Goal: Information Seeking & Learning: Learn about a topic

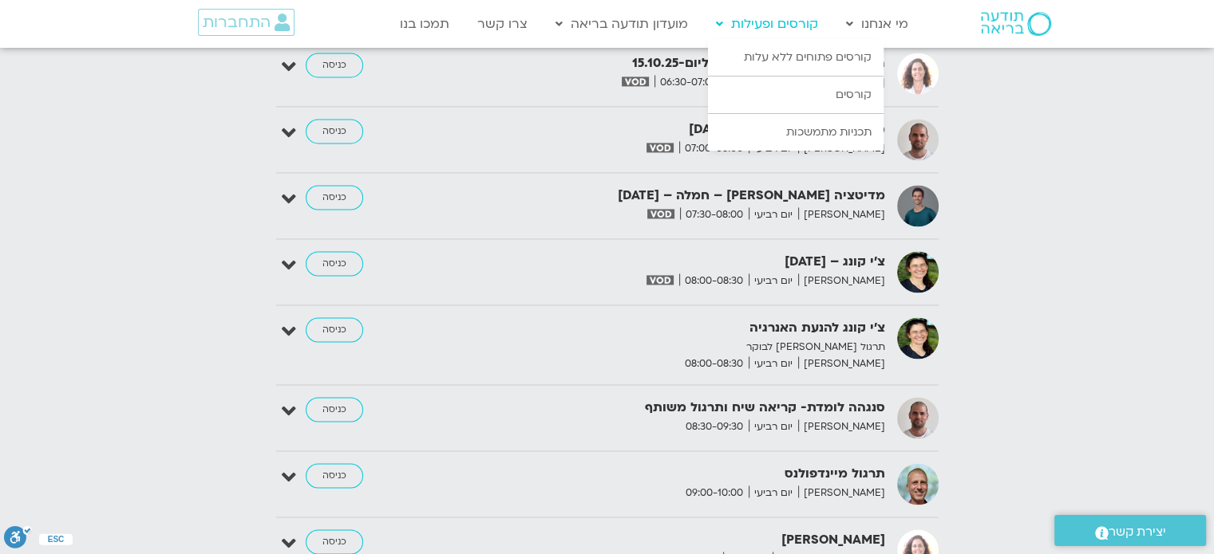
scroll to position [3329, 0]
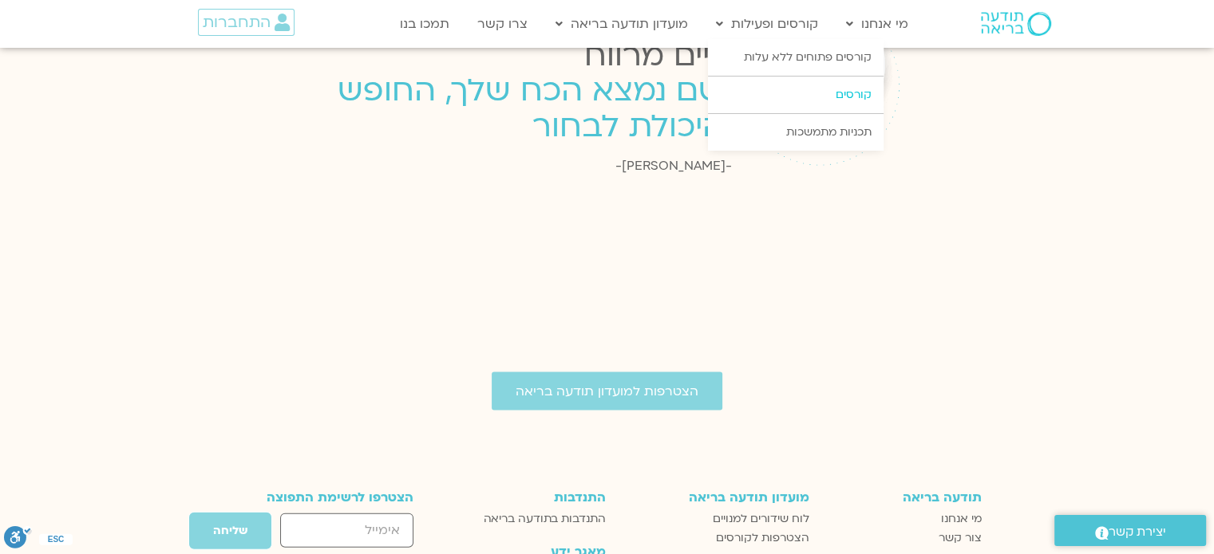
click at [815, 91] on link "קורסים" at bounding box center [796, 95] width 176 height 37
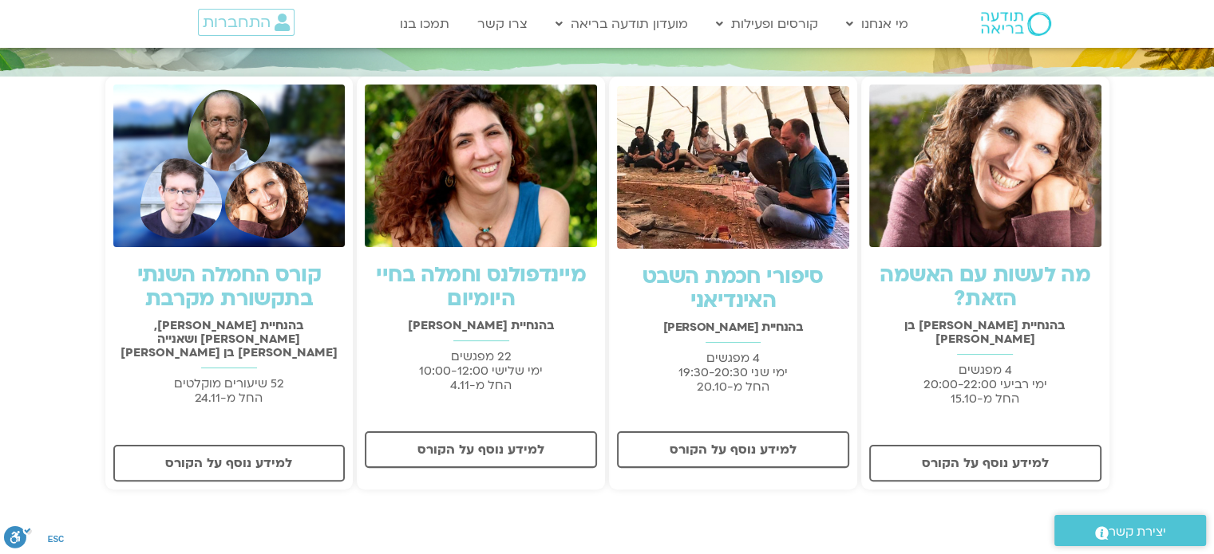
scroll to position [319, 0]
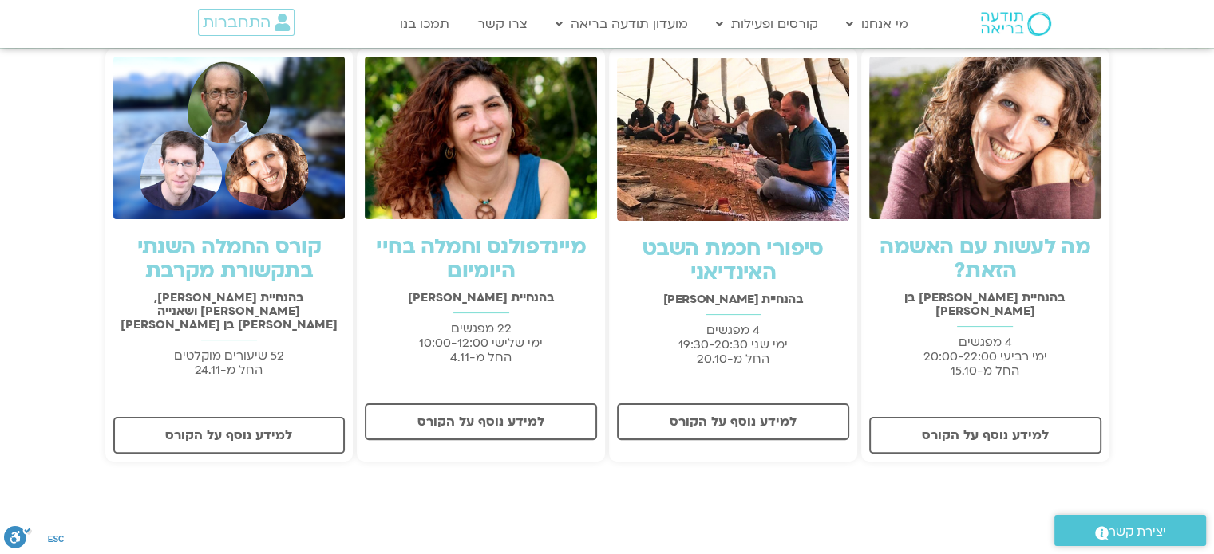
click at [1008, 255] on link "מה לעשות עם האשמה הזאת?" at bounding box center [984, 259] width 211 height 53
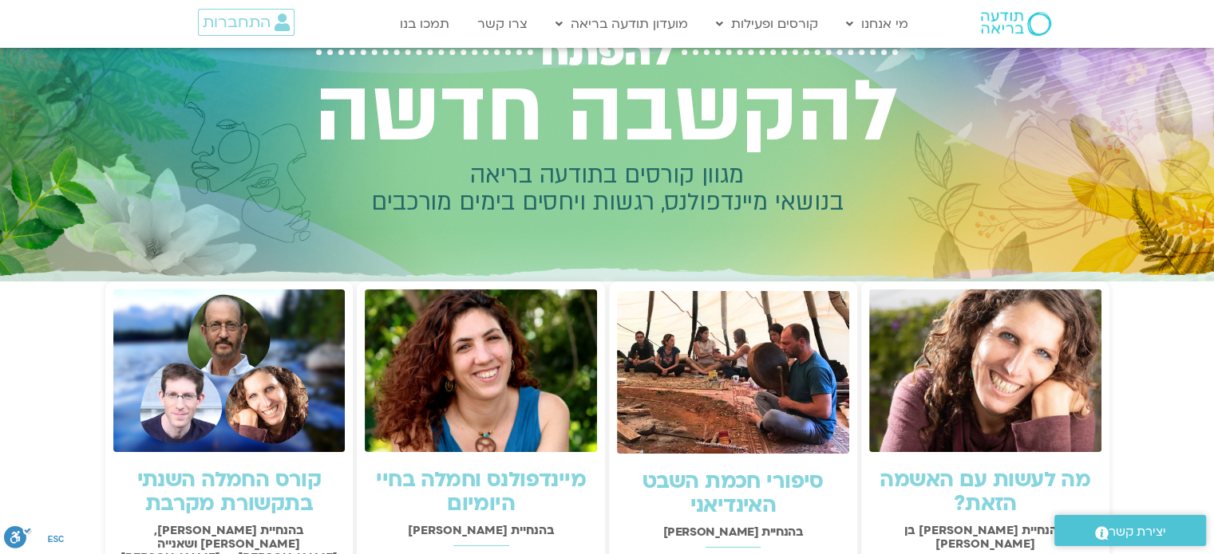
scroll to position [0, 0]
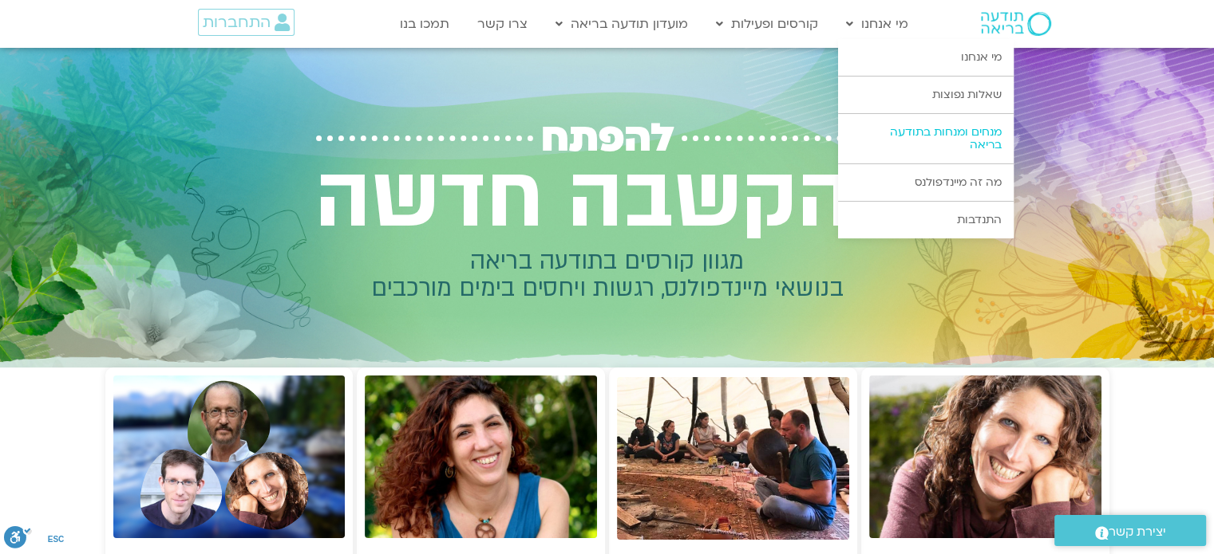
click at [952, 137] on link "מנחים ומנחות בתודעה בריאה" at bounding box center [926, 138] width 176 height 49
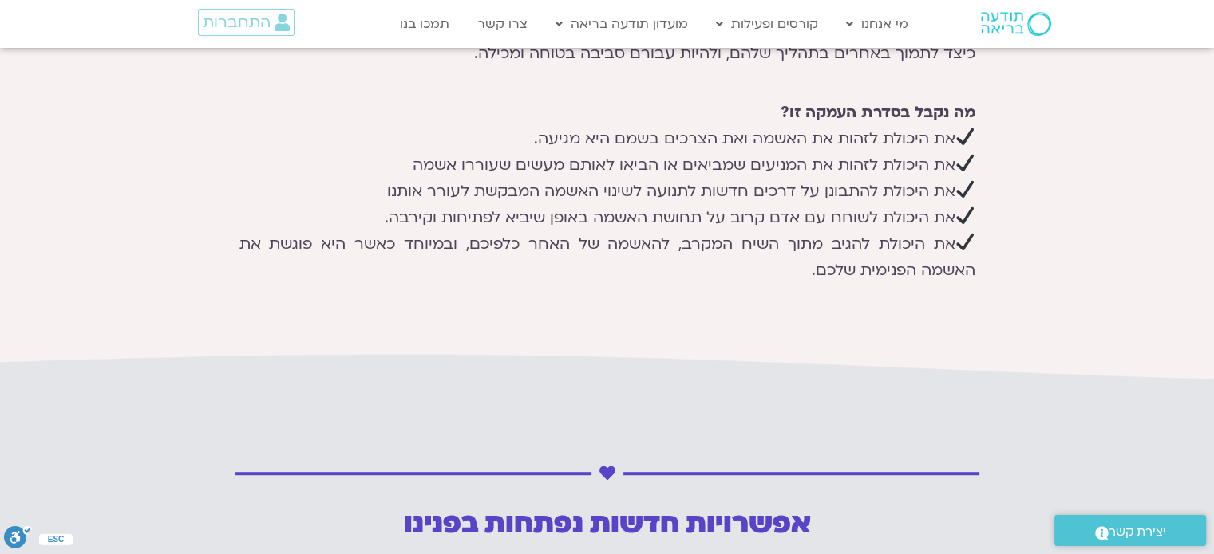
scroll to position [878, 0]
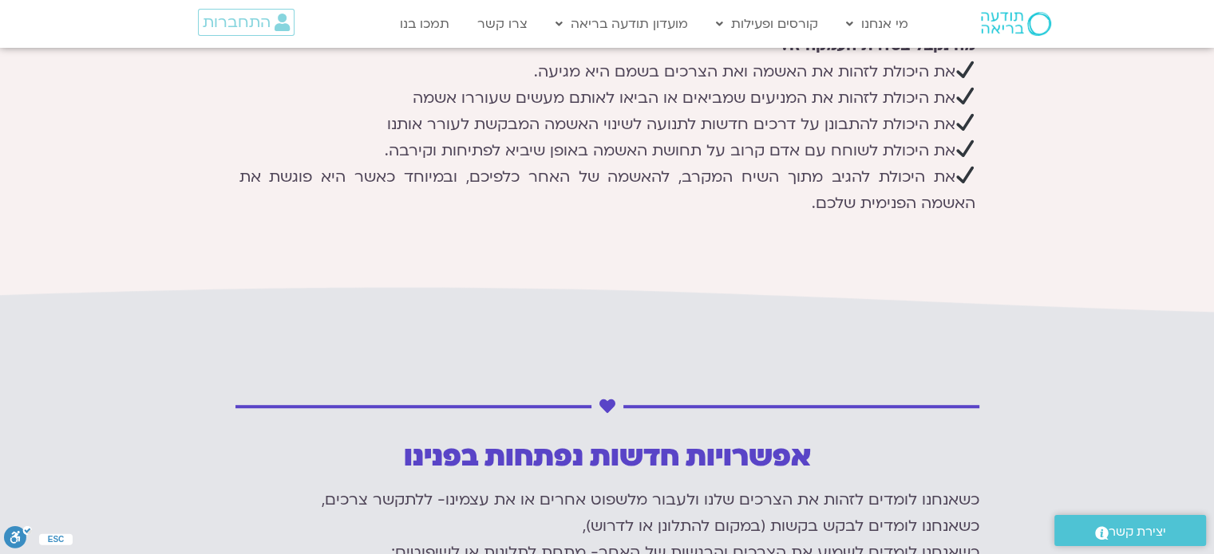
click at [1160, 532] on span "יצירת קשר" at bounding box center [1136, 533] width 57 height 22
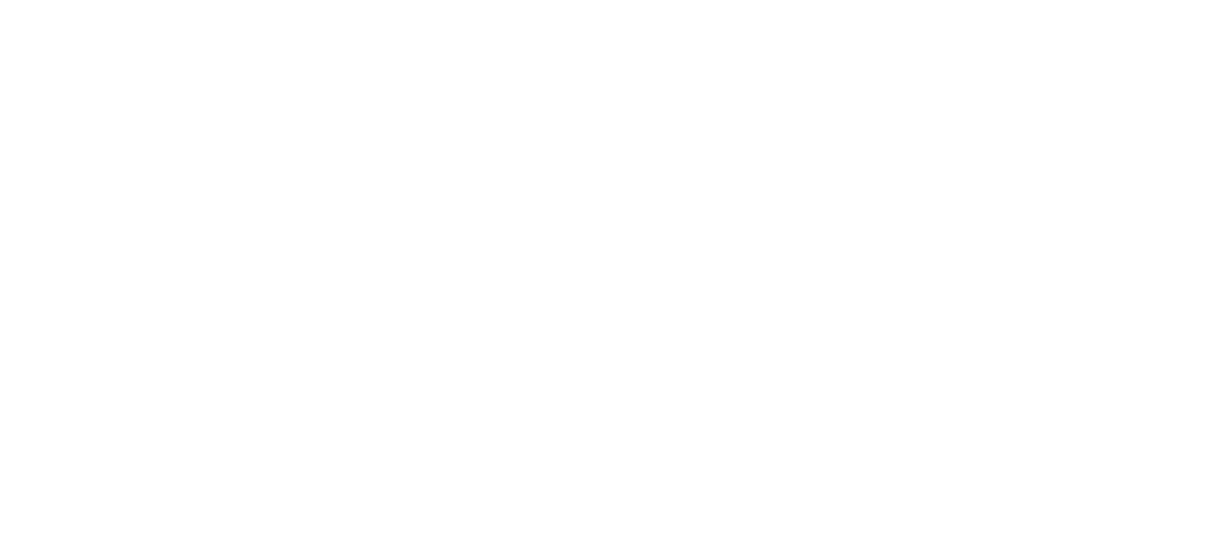
click at [0, 531] on section "**********" at bounding box center [0, 327] width 0 height 558
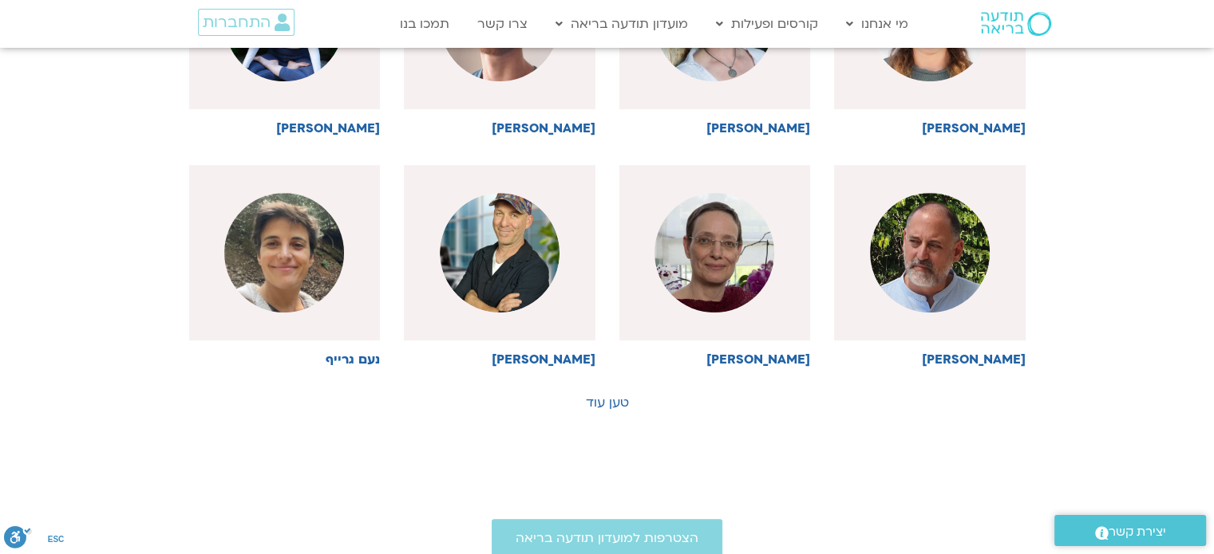
scroll to position [798, 0]
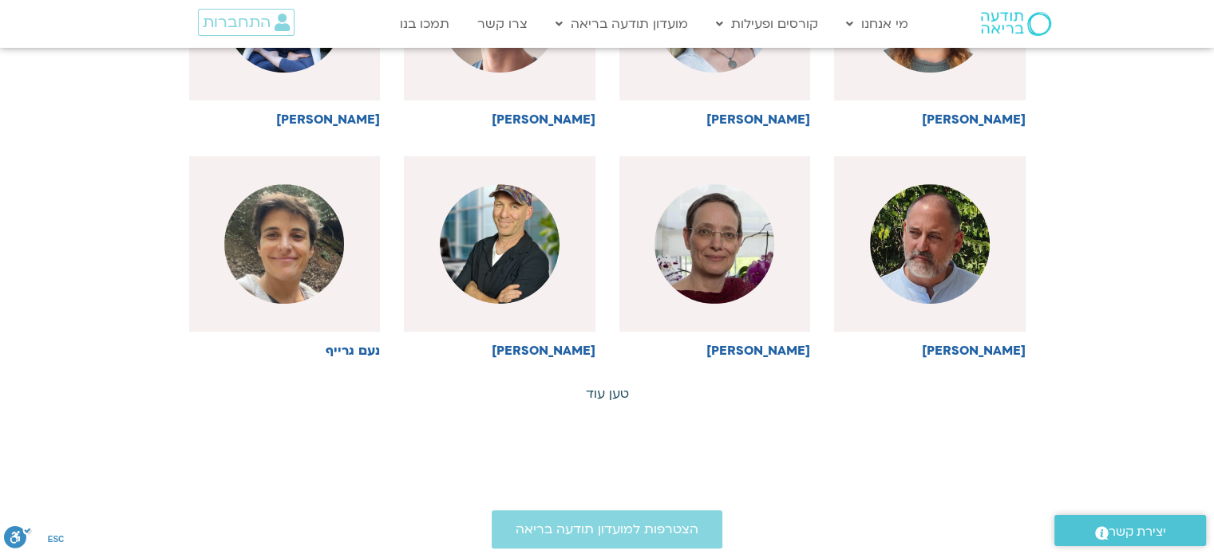
click at [597, 394] on link "טען עוד" at bounding box center [607, 394] width 43 height 18
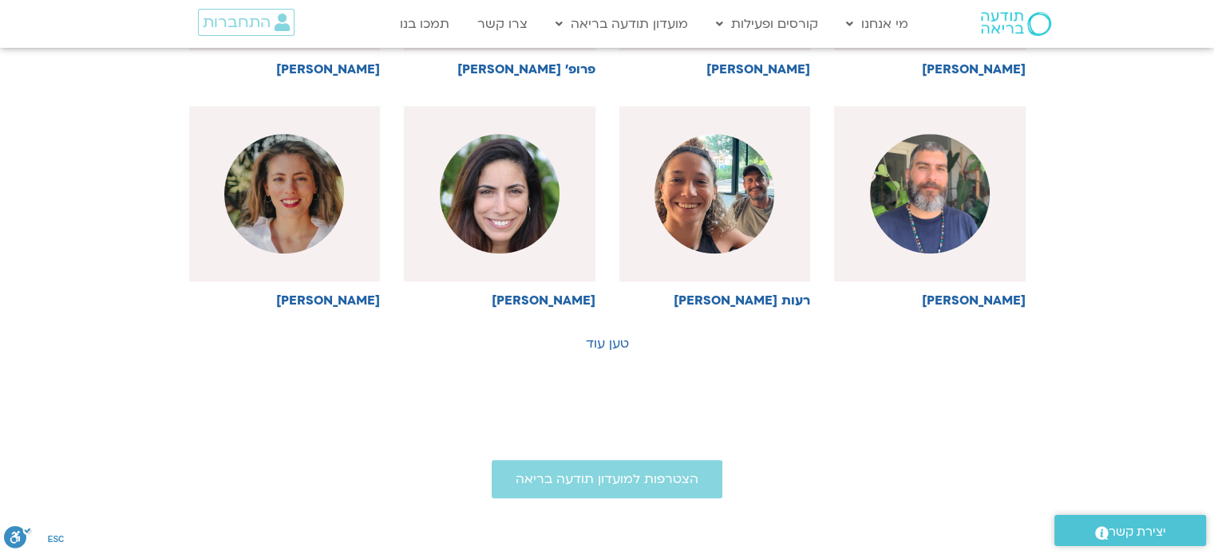
scroll to position [1596, 0]
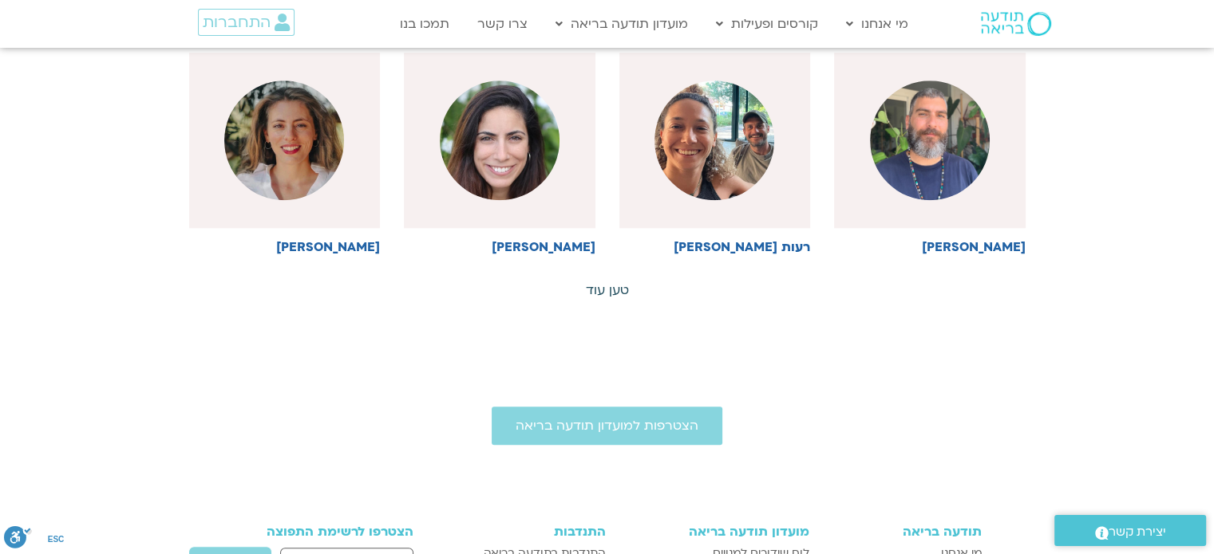
click at [606, 287] on link "טען עוד" at bounding box center [607, 291] width 43 height 18
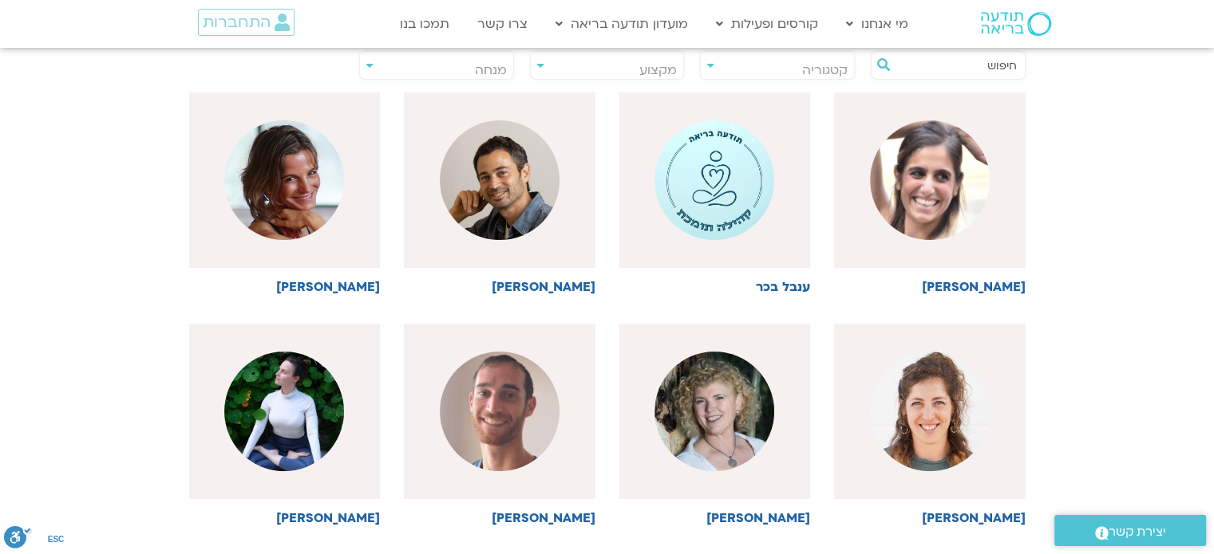
scroll to position [0, 0]
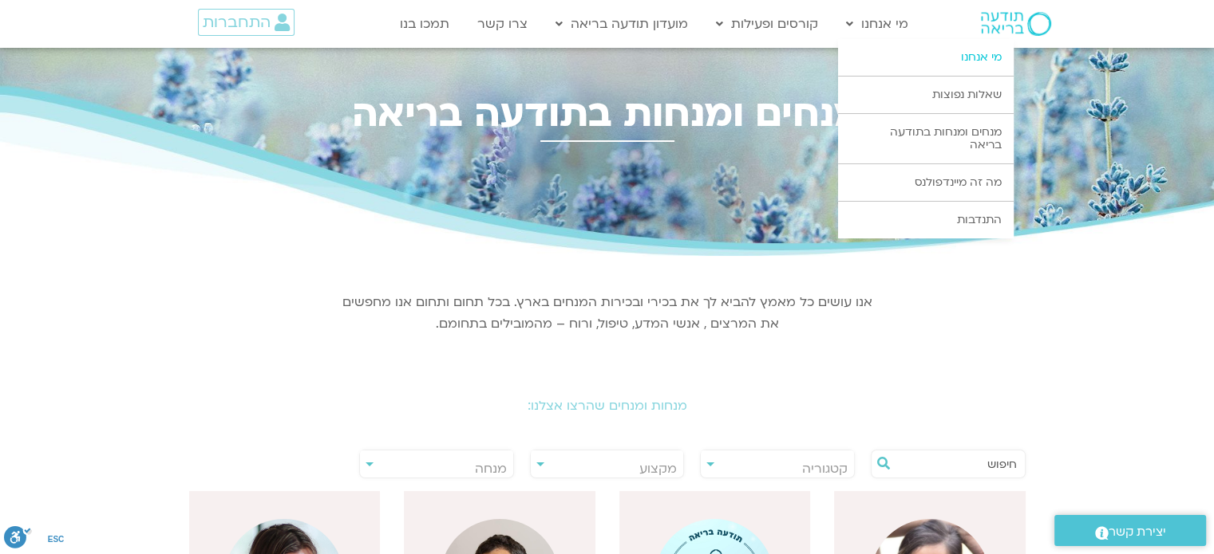
click at [938, 65] on link "מי אנחנו" at bounding box center [926, 57] width 176 height 37
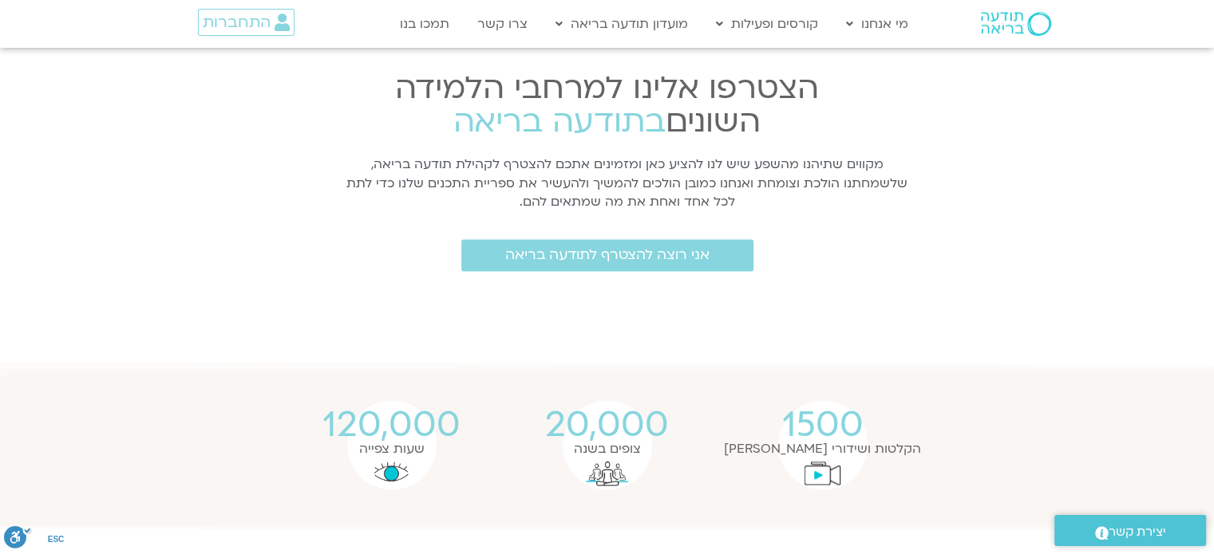
scroll to position [2154, 0]
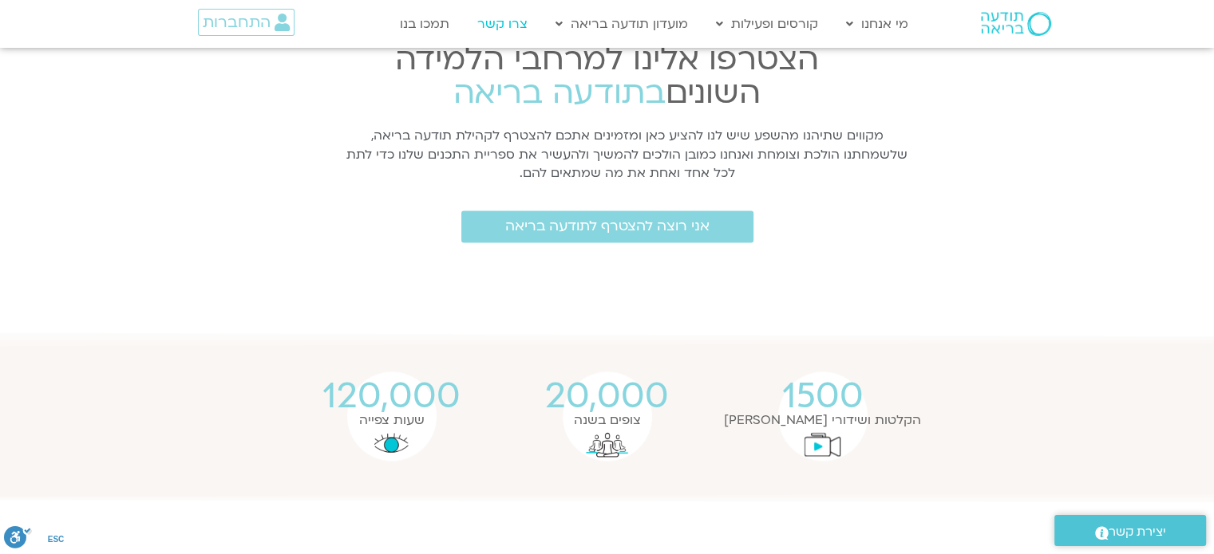
click at [513, 23] on link "צרו קשר" at bounding box center [502, 24] width 66 height 30
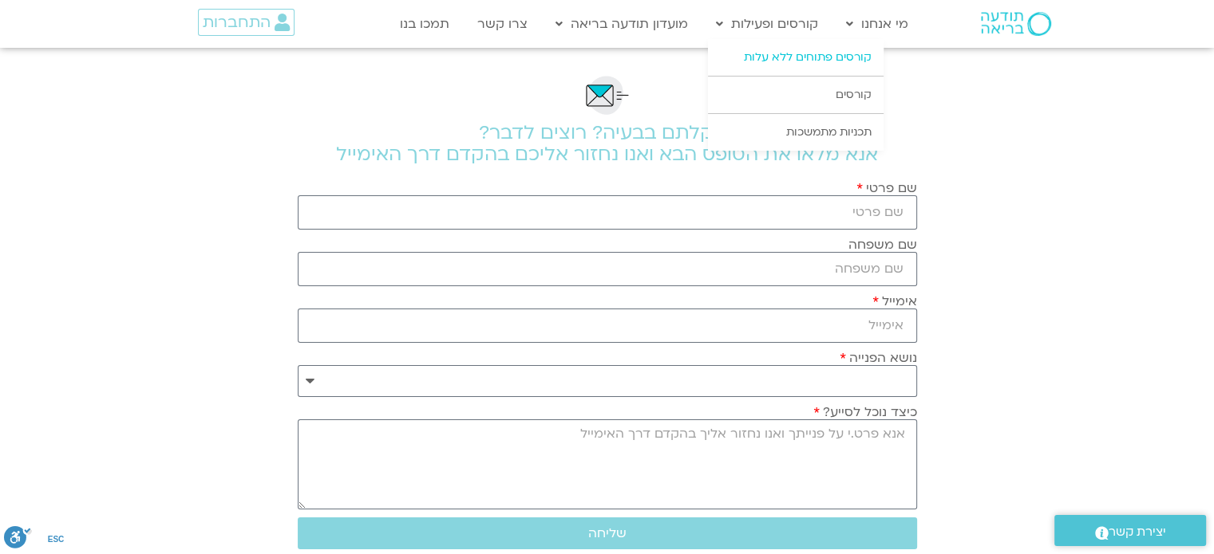
click at [831, 73] on link "קורסים פתוחים ללא עלות" at bounding box center [796, 57] width 176 height 37
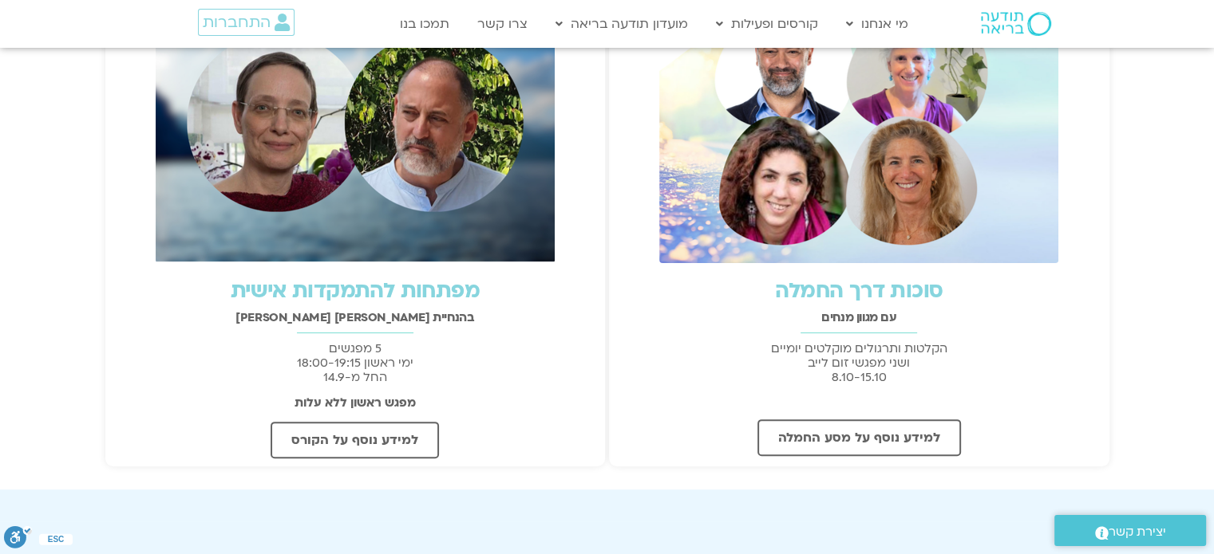
scroll to position [399, 0]
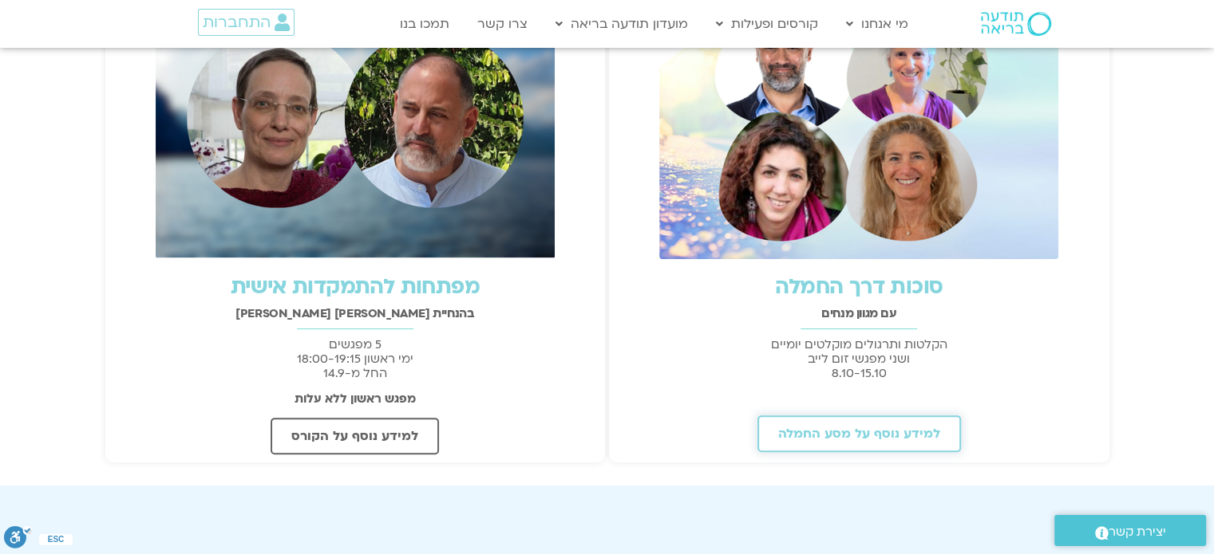
click at [856, 445] on link "למידע נוסף על מסע החמלה" at bounding box center [858, 434] width 203 height 37
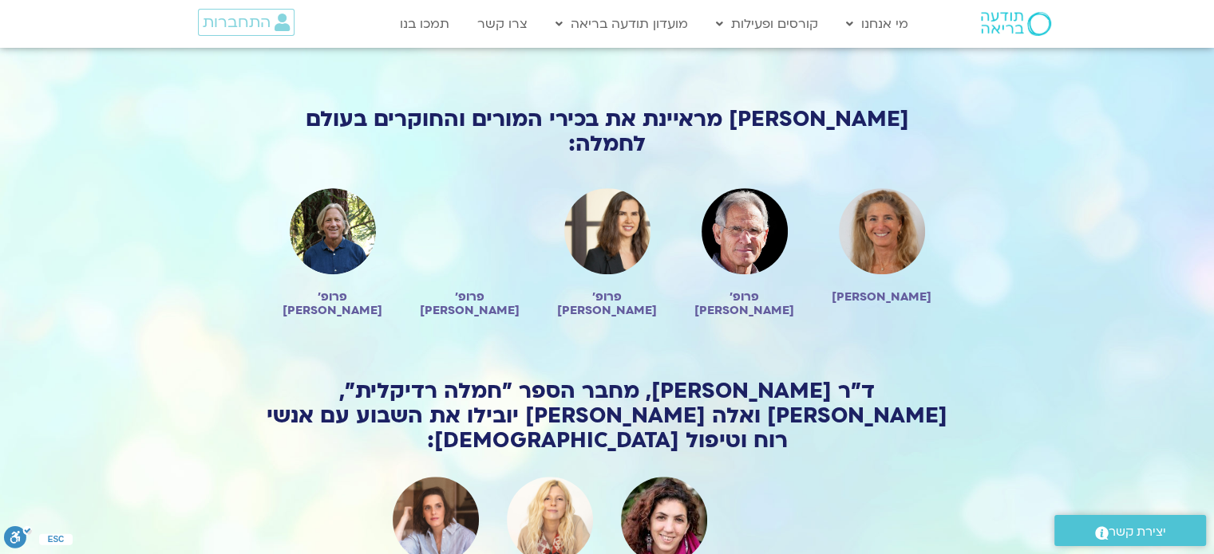
scroll to position [1197, 0]
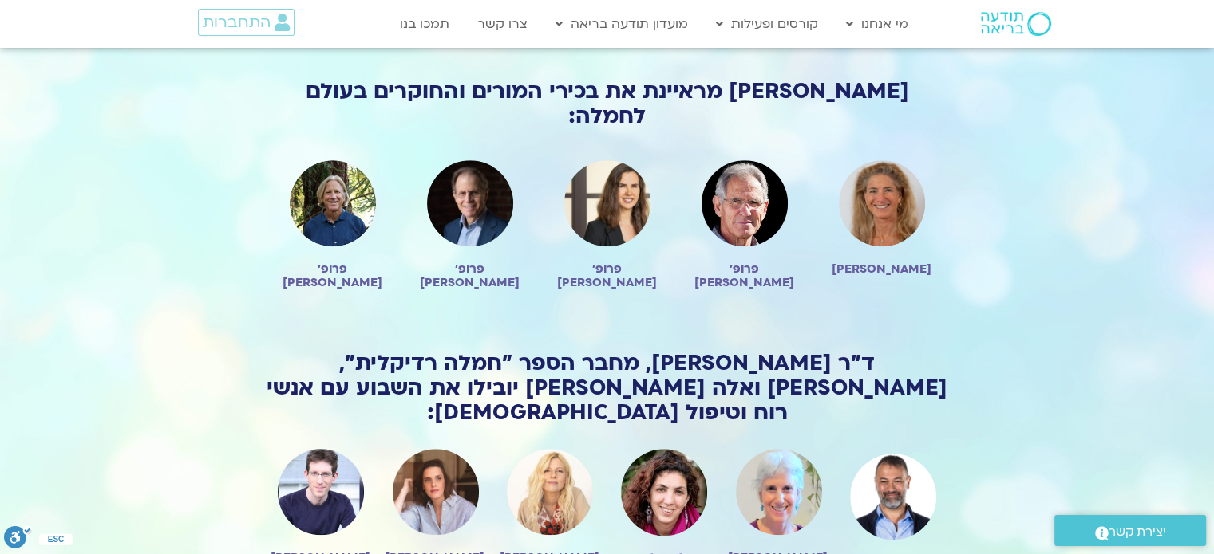
click at [648, 449] on img at bounding box center [664, 493] width 86 height 88
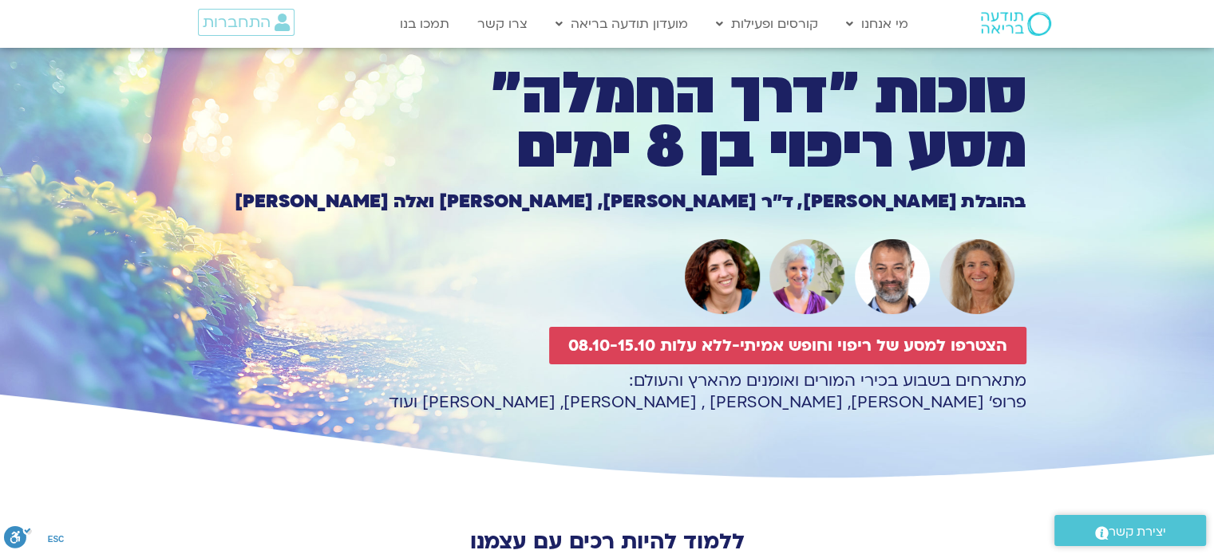
scroll to position [0, 0]
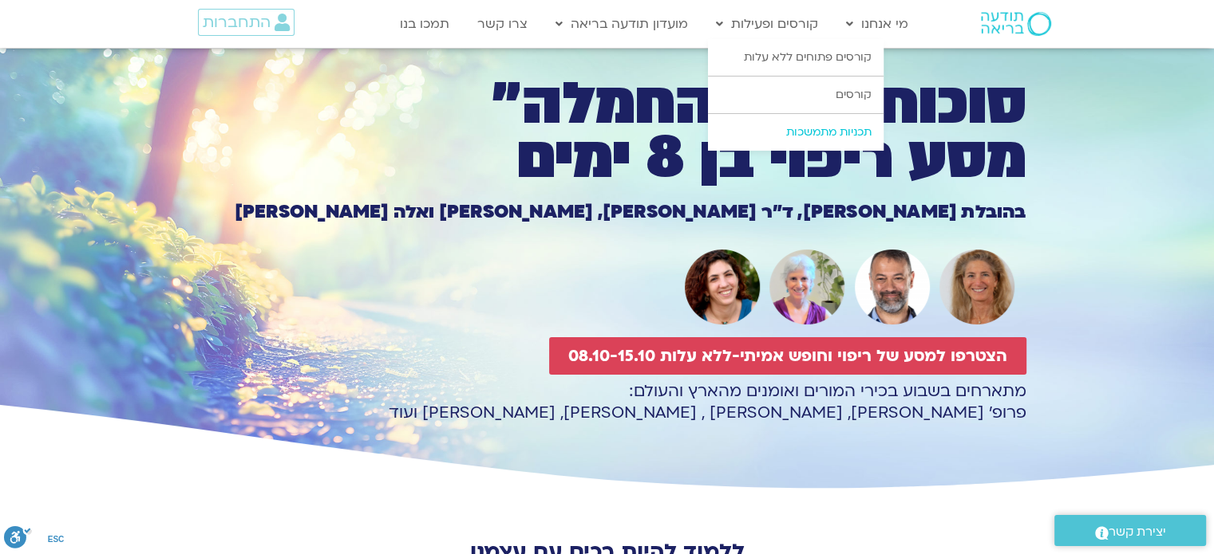
click at [808, 128] on link "תכניות מתמשכות" at bounding box center [796, 132] width 176 height 37
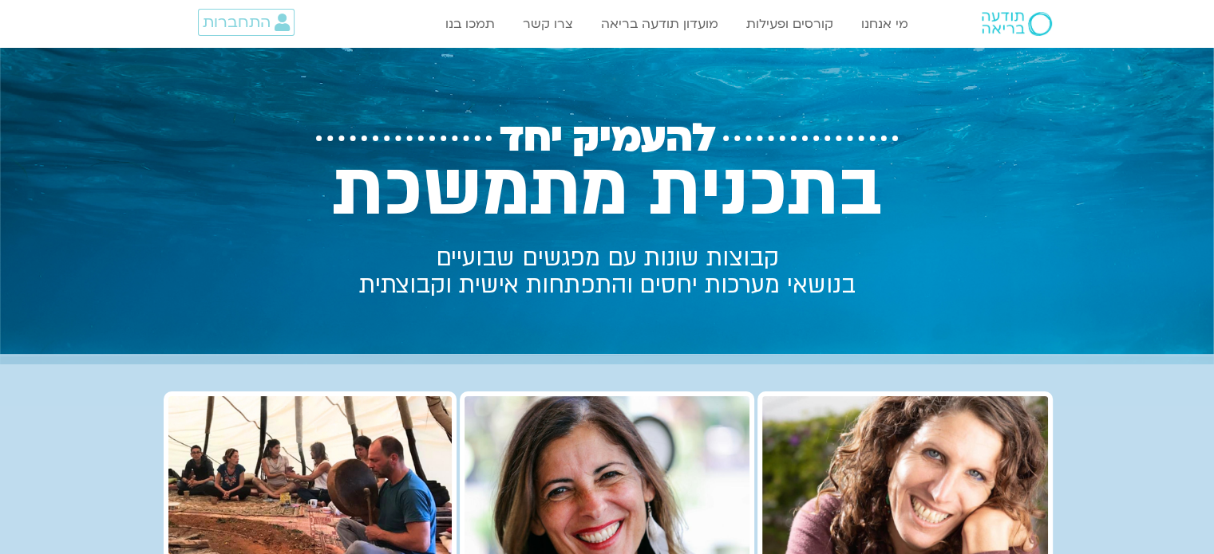
click at [833, 135] on div "להעמיק יחד בתכנית מתמשכת קבוצות שונות עם מפגשים שבועיים בנושאי מערכות יחסים והת…" at bounding box center [606, 206] width 641 height 317
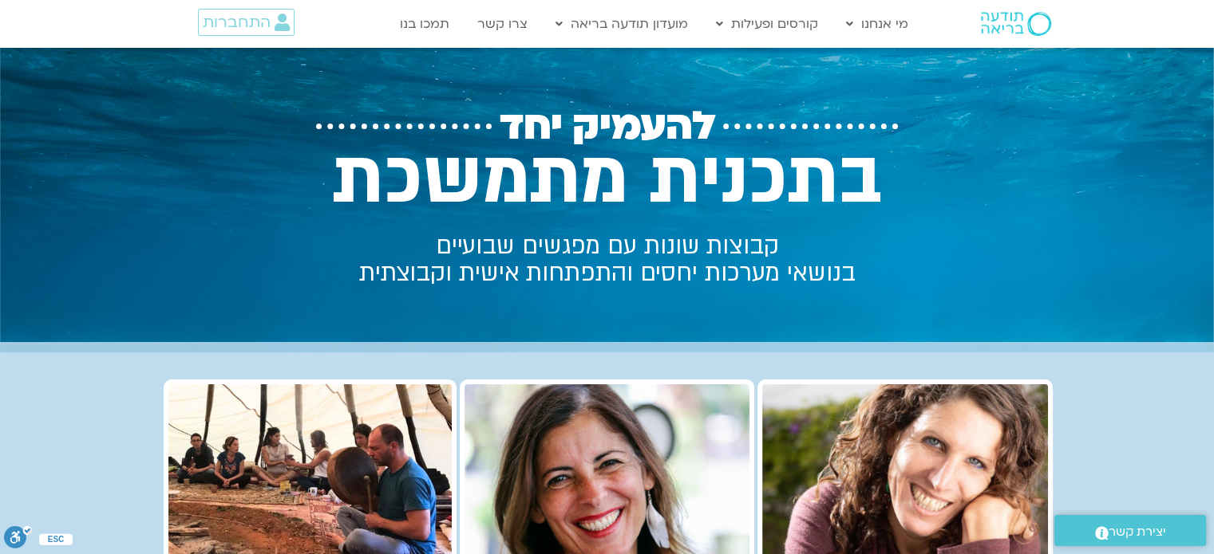
scroll to position [239, 0]
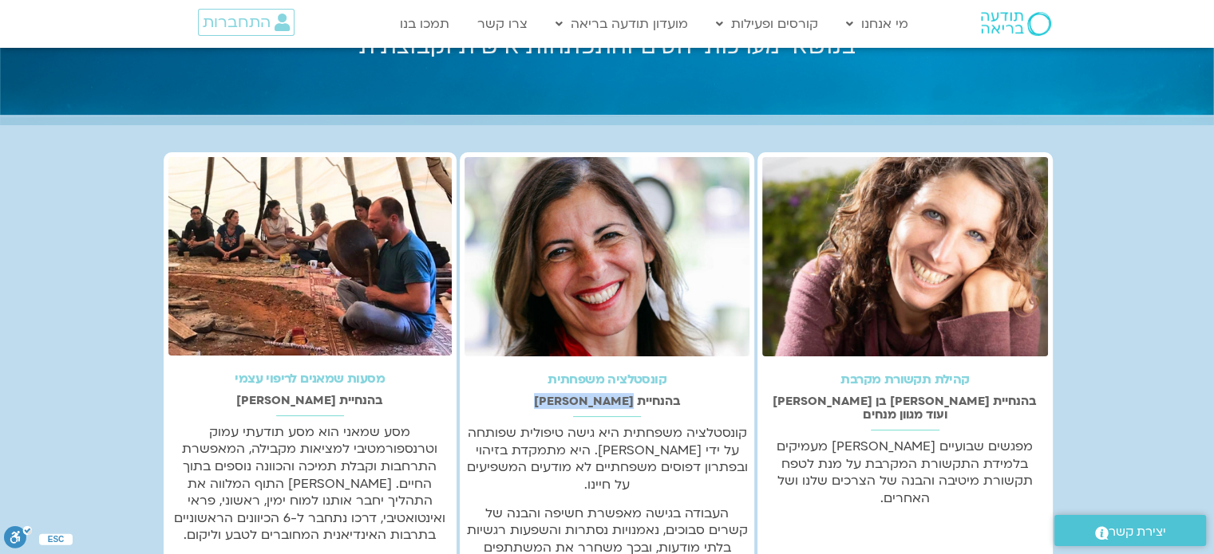
drag, startPoint x: 617, startPoint y: 405, endPoint x: 576, endPoint y: 410, distance: 41.1
click at [576, 410] on div "קונסטלציה משפחתית בהנחיית [PERSON_NAME] קונסטלציה משפחתית היא גישה טיפולית שפות…" at bounding box center [607, 413] width 294 height 523
copy div "[PERSON_NAME]"
